Goal: Transaction & Acquisition: Purchase product/service

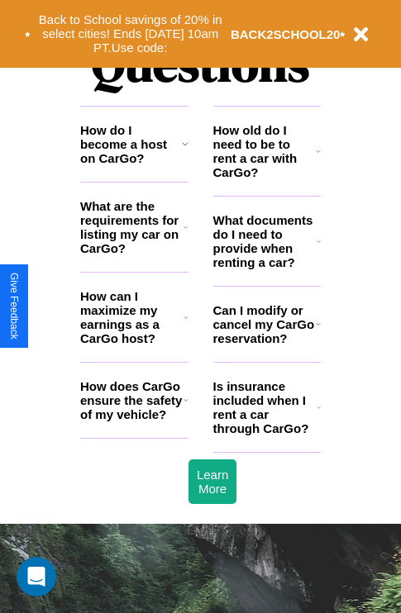
click at [318, 248] on icon at bounding box center [319, 241] width 4 height 13
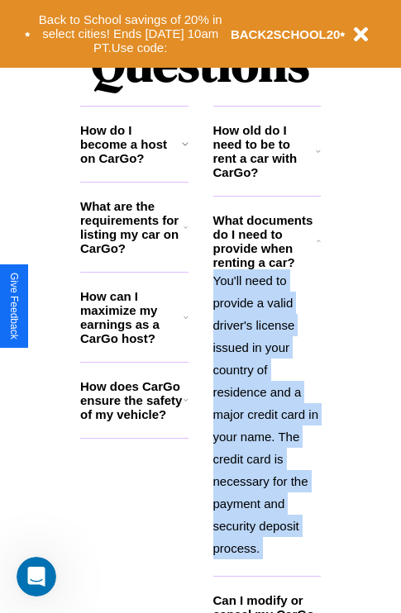
scroll to position [2121, 0]
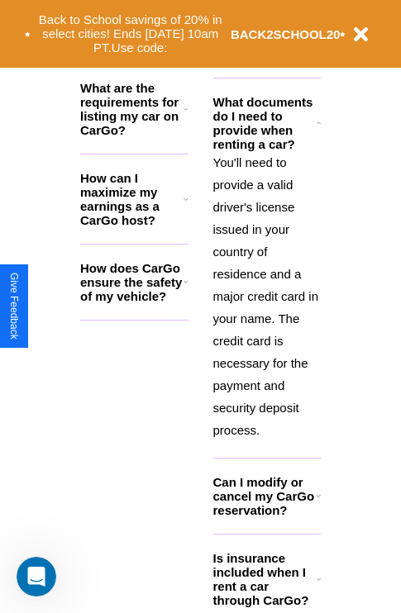
click at [318, 586] on icon at bounding box center [319, 579] width 4 height 13
click at [134, 303] on h3 "How does CarGo ensure the safety of my vehicle?" at bounding box center [131, 282] width 103 height 42
click at [134, 226] on h3 "How can I maximize my earnings as a CarGo host?" at bounding box center [131, 199] width 103 height 56
click at [266, 593] on h3 "Is insurance included when I rent a car through CarGo?" at bounding box center [264, 579] width 103 height 56
click at [318, 123] on polyline at bounding box center [318, 123] width 3 height 2
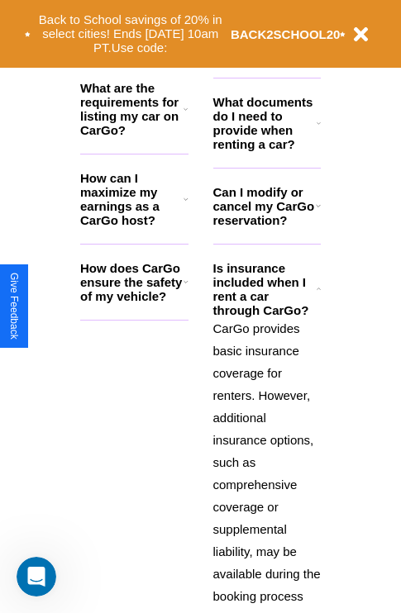
click at [266, 227] on h3 "Can I modify or cancel my CarGo reservation?" at bounding box center [264, 206] width 103 height 42
click at [130, 34] on button "Back to School savings of 20% in select cities! Ends 9/1 at 10am PT. Use code:" at bounding box center [131, 33] width 200 height 51
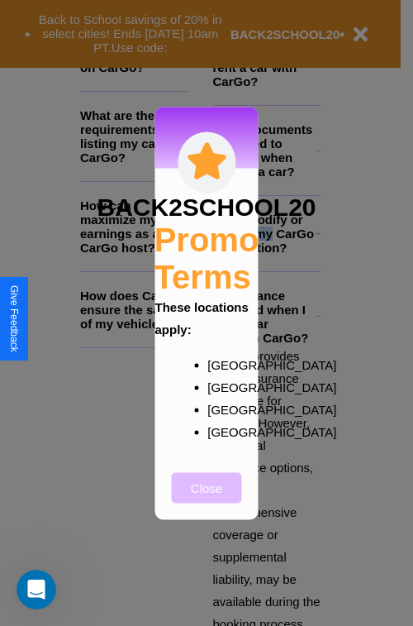
click at [207, 499] on button "Close" at bounding box center [207, 487] width 70 height 31
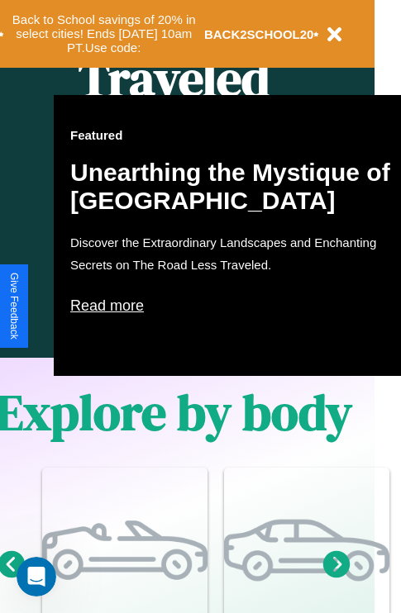
scroll to position [824, 26]
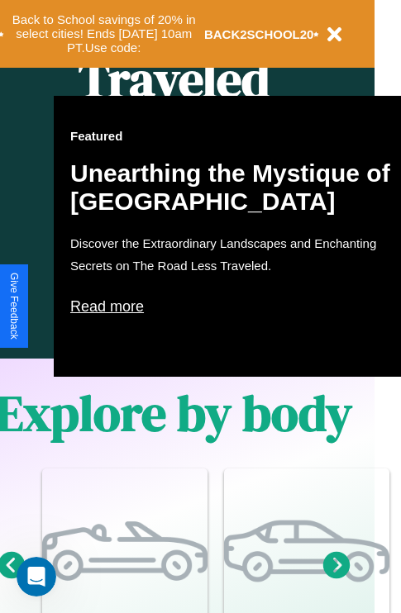
click at [236, 307] on p "Read more" at bounding box center [235, 307] width 331 height 26
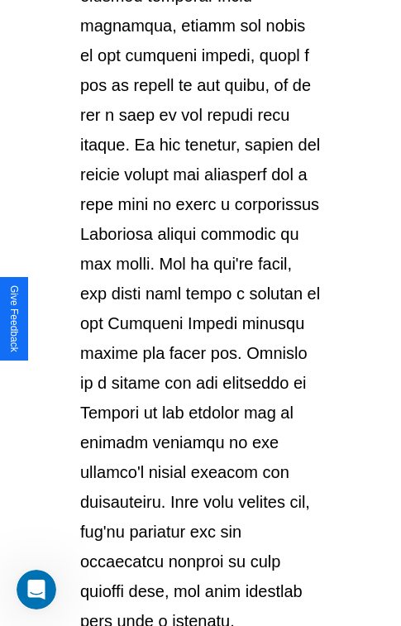
scroll to position [2859, 0]
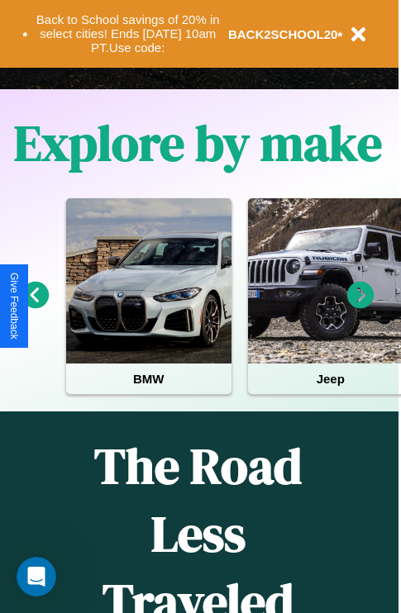
scroll to position [255, 0]
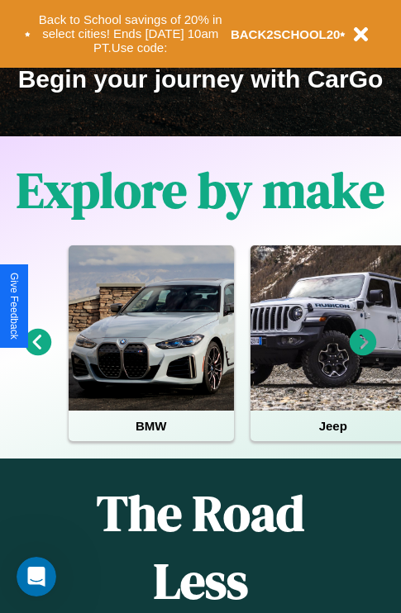
click at [363, 354] on icon at bounding box center [363, 342] width 27 height 27
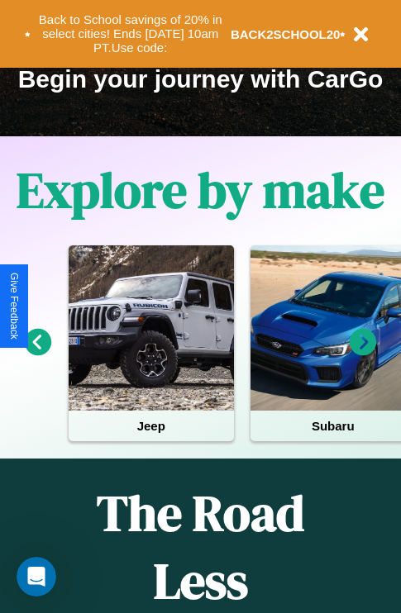
click at [37, 354] on icon at bounding box center [38, 342] width 27 height 27
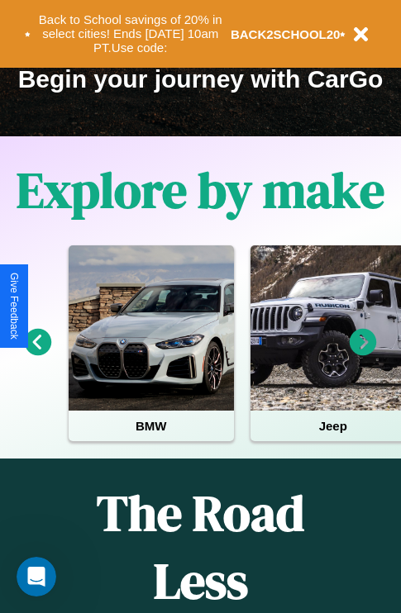
click at [37, 354] on icon at bounding box center [38, 342] width 27 height 27
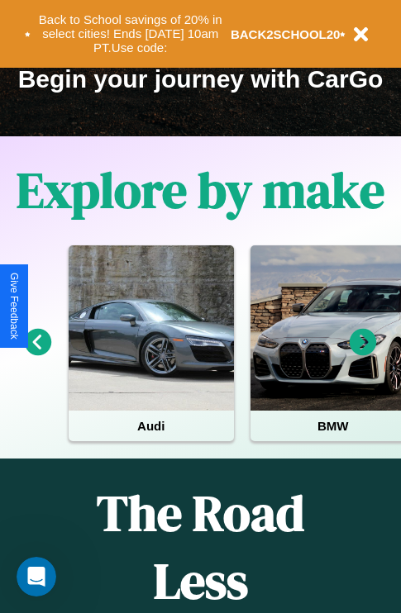
click at [363, 354] on icon at bounding box center [363, 342] width 27 height 27
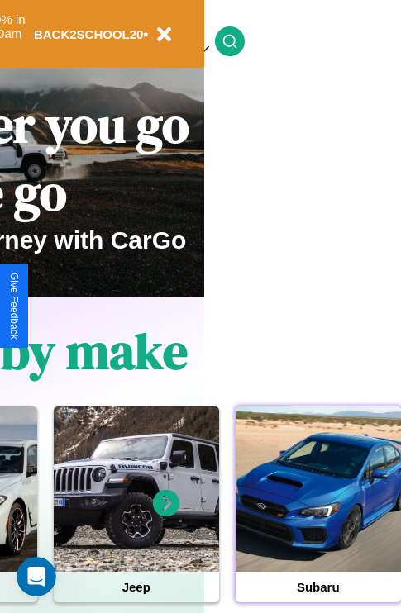
click at [317, 515] on div at bounding box center [318, 489] width 165 height 165
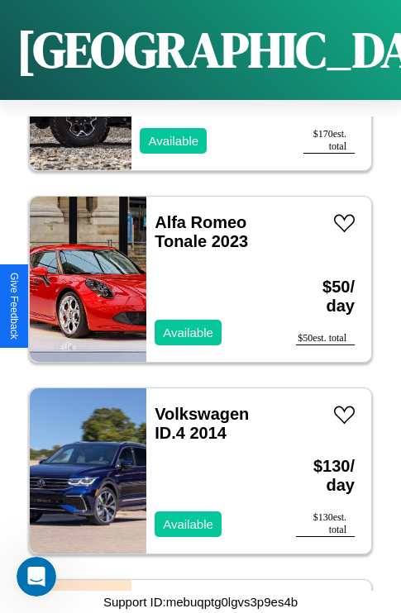
scroll to position [1980, 0]
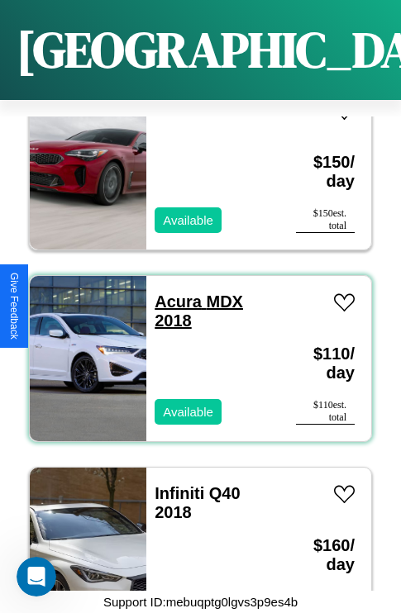
click at [173, 293] on link "Acura MDX 2018" at bounding box center [199, 311] width 88 height 37
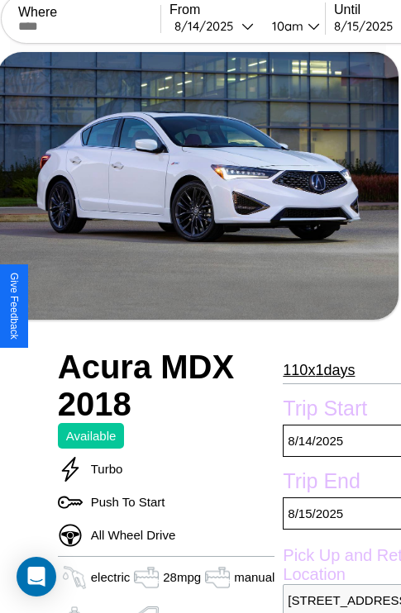
scroll to position [379, 66]
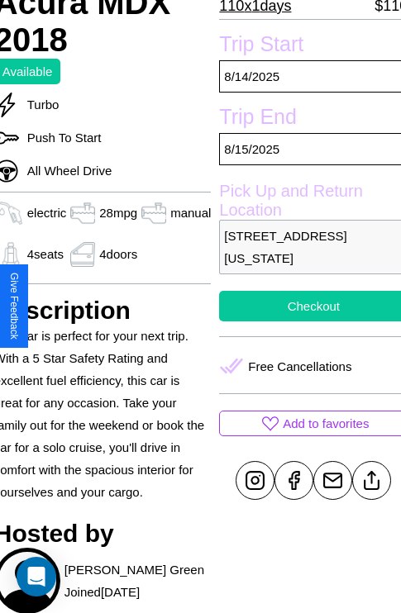
click at [307, 306] on button "Checkout" at bounding box center [313, 306] width 189 height 31
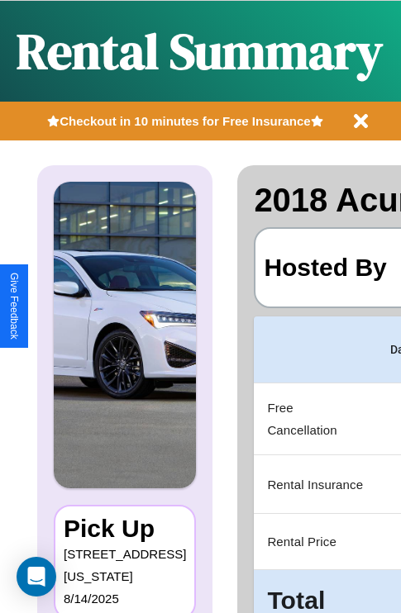
scroll to position [0, 313]
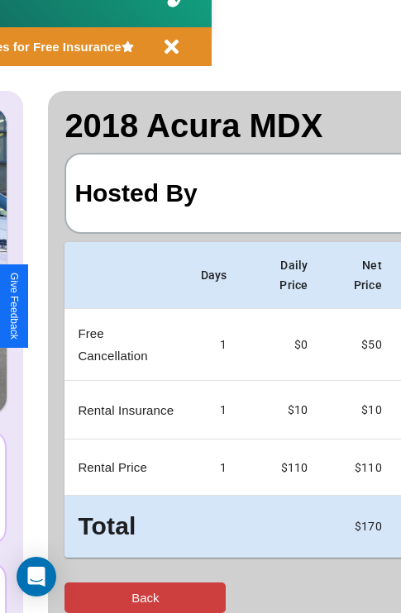
click at [80, 598] on button "Back" at bounding box center [144, 598] width 161 height 31
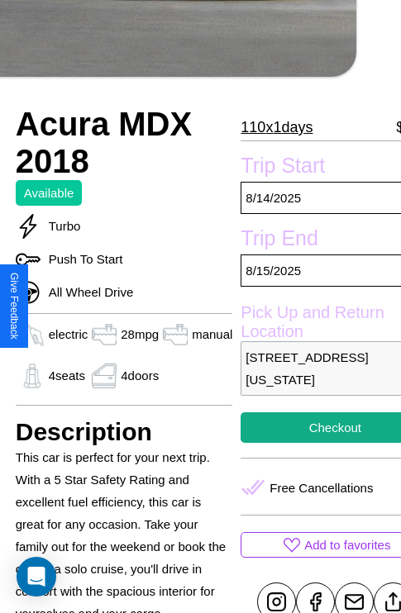
scroll to position [379, 66]
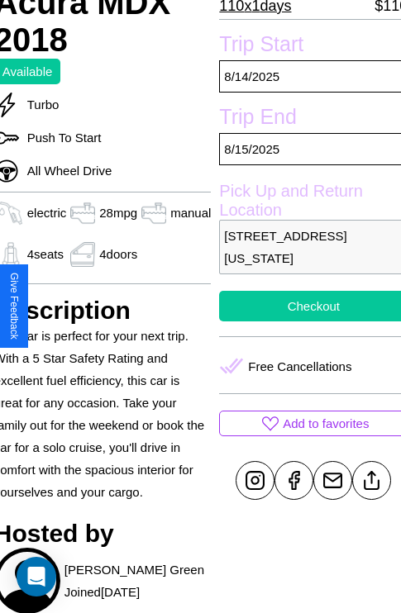
click at [307, 306] on button "Checkout" at bounding box center [313, 306] width 189 height 31
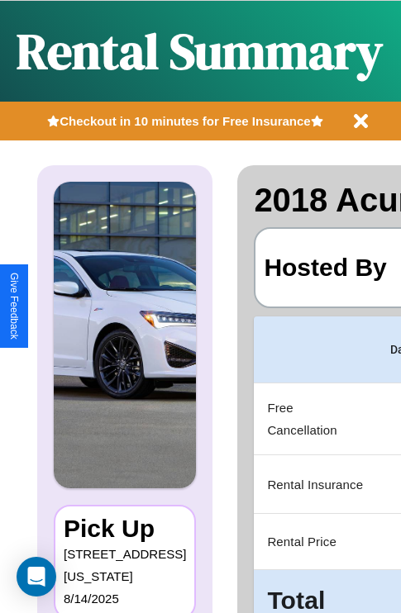
scroll to position [0, 313]
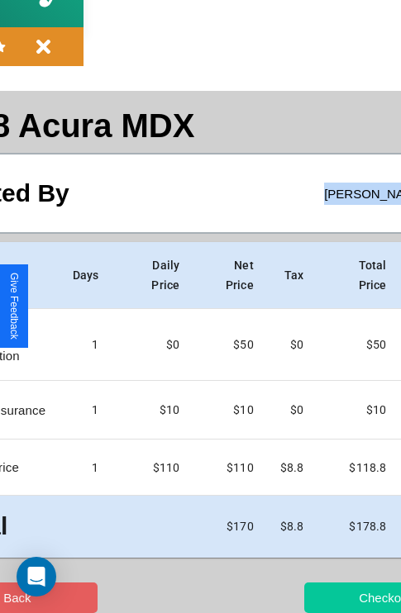
click at [320, 598] on button "Checkout" at bounding box center [384, 598] width 161 height 31
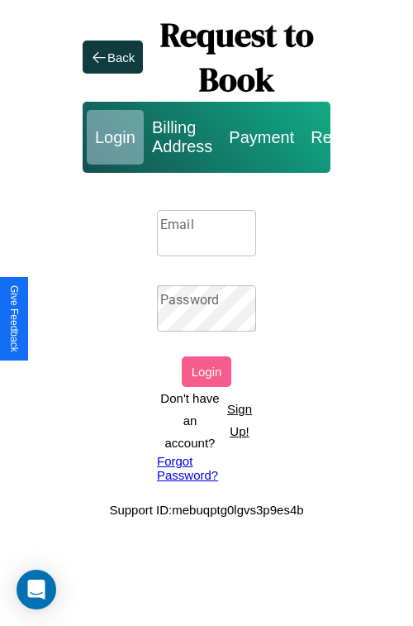
click at [239, 420] on p "Sign Up!" at bounding box center [239, 420] width 33 height 45
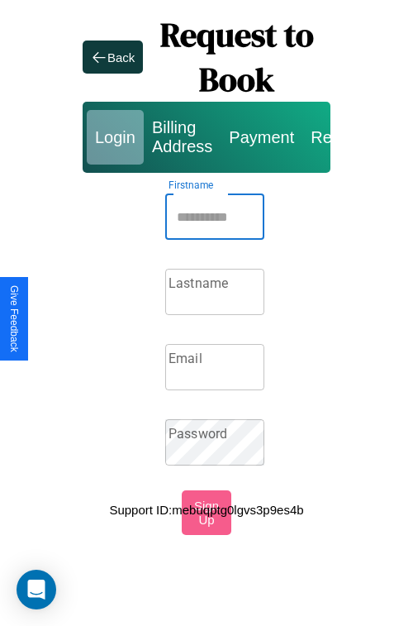
click at [215, 217] on input "Firstname" at bounding box center [214, 216] width 99 height 46
type input "******"
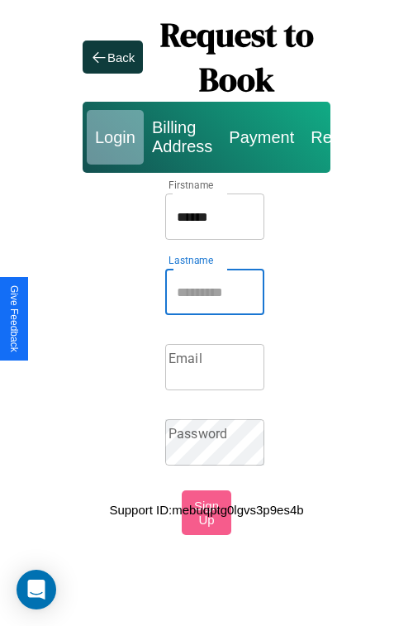
click at [215, 292] on input "Lastname" at bounding box center [214, 292] width 99 height 46
type input "*******"
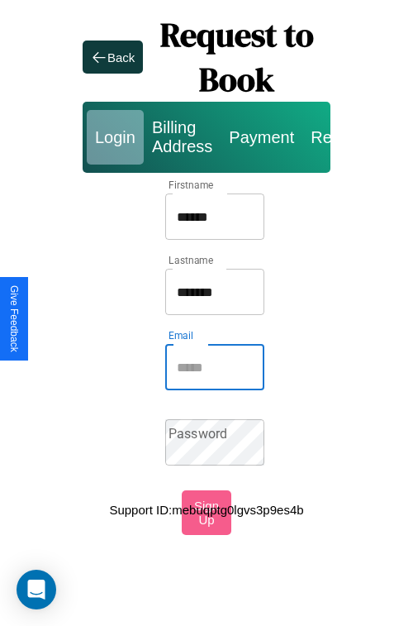
click at [215, 367] on input "Email" at bounding box center [214, 367] width 99 height 46
type input "**********"
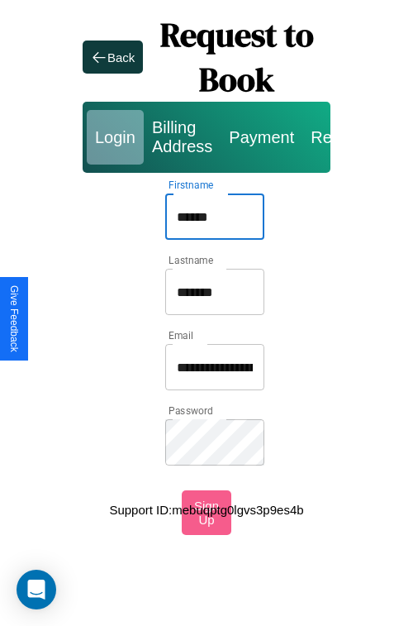
click at [215, 217] on input "******" at bounding box center [214, 216] width 99 height 46
type input "**********"
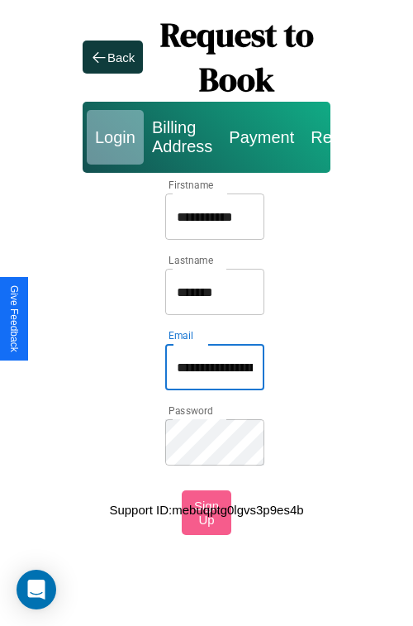
click at [215, 367] on input "**********" at bounding box center [214, 367] width 99 height 46
type input "**********"
